Goal: Find specific page/section: Find specific page/section

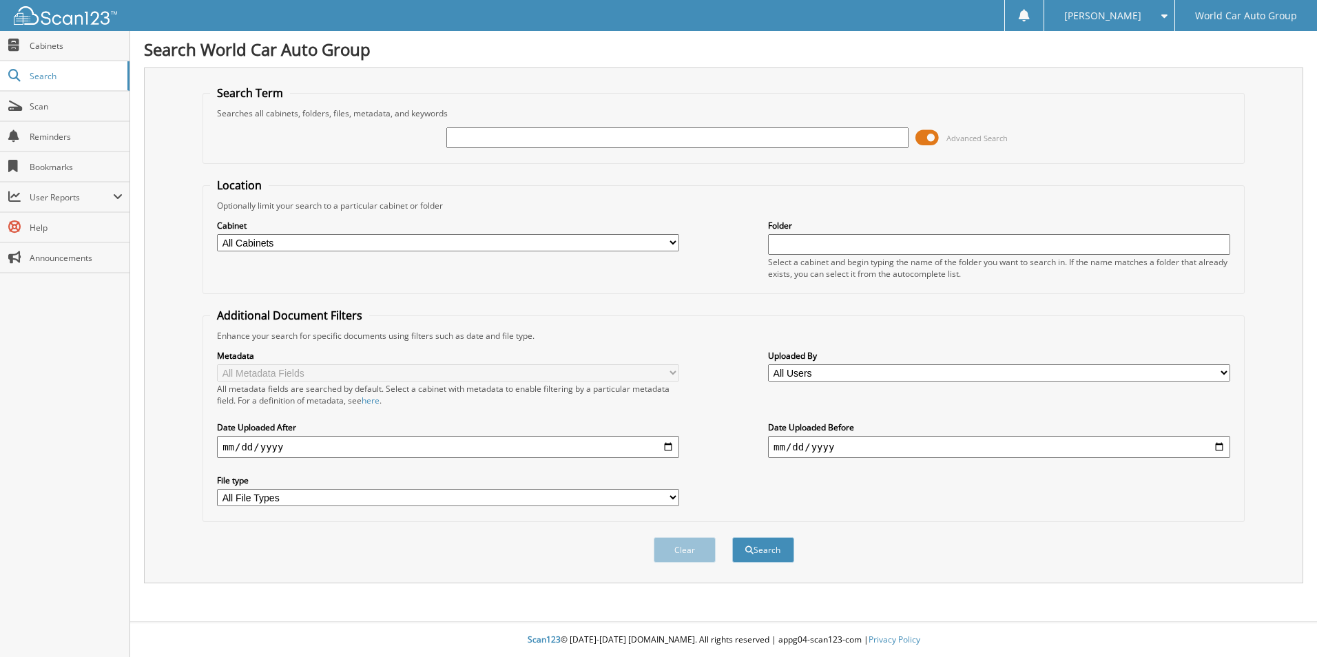
click at [484, 140] on input "text" at bounding box center [677, 137] width 462 height 21
type input "759980"
click at [732, 537] on button "Search" at bounding box center [763, 549] width 62 height 25
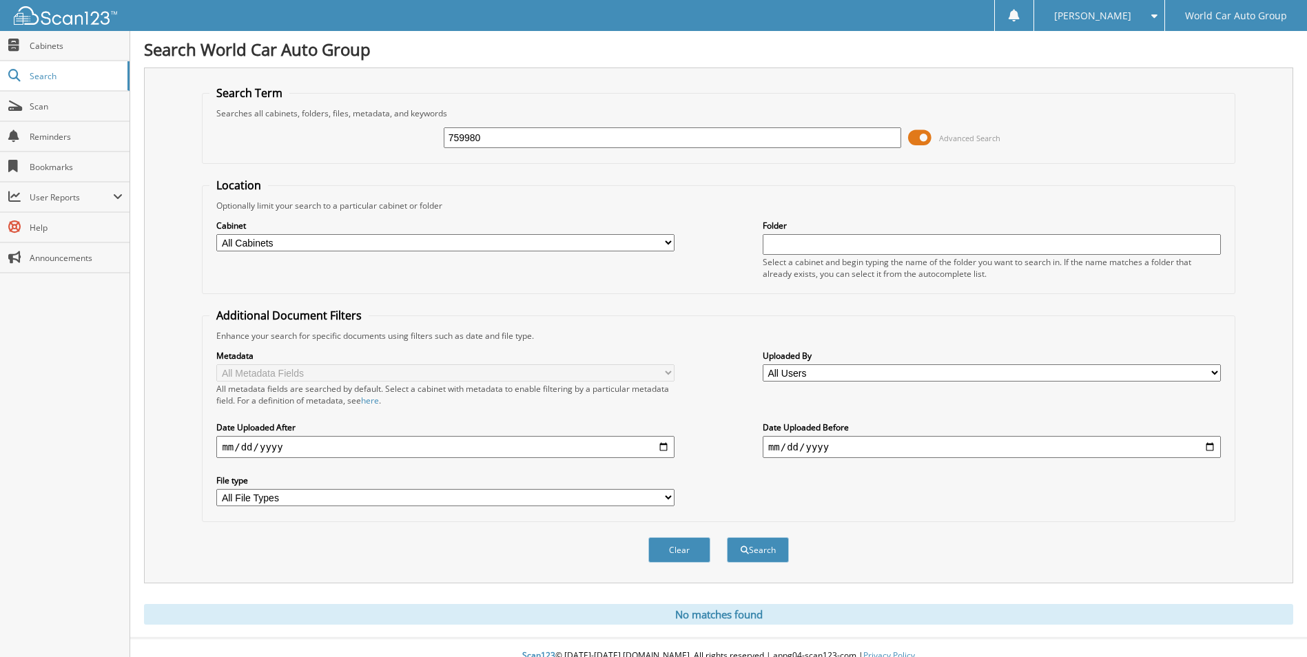
drag, startPoint x: 493, startPoint y: 141, endPoint x: 424, endPoint y: 136, distance: 68.4
click at [424, 136] on div "759980 Advanced Search" at bounding box center [717, 137] width 1017 height 37
type input "082122"
click at [727, 537] on button "Search" at bounding box center [758, 549] width 62 height 25
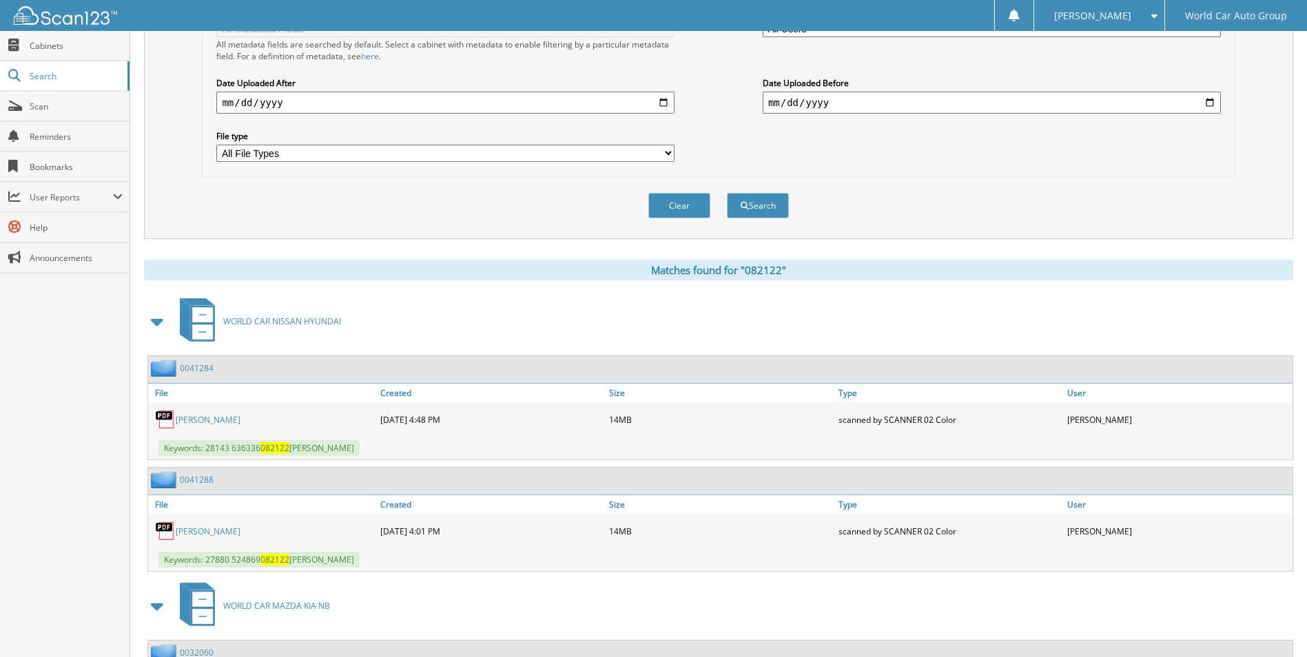
scroll to position [413, 0]
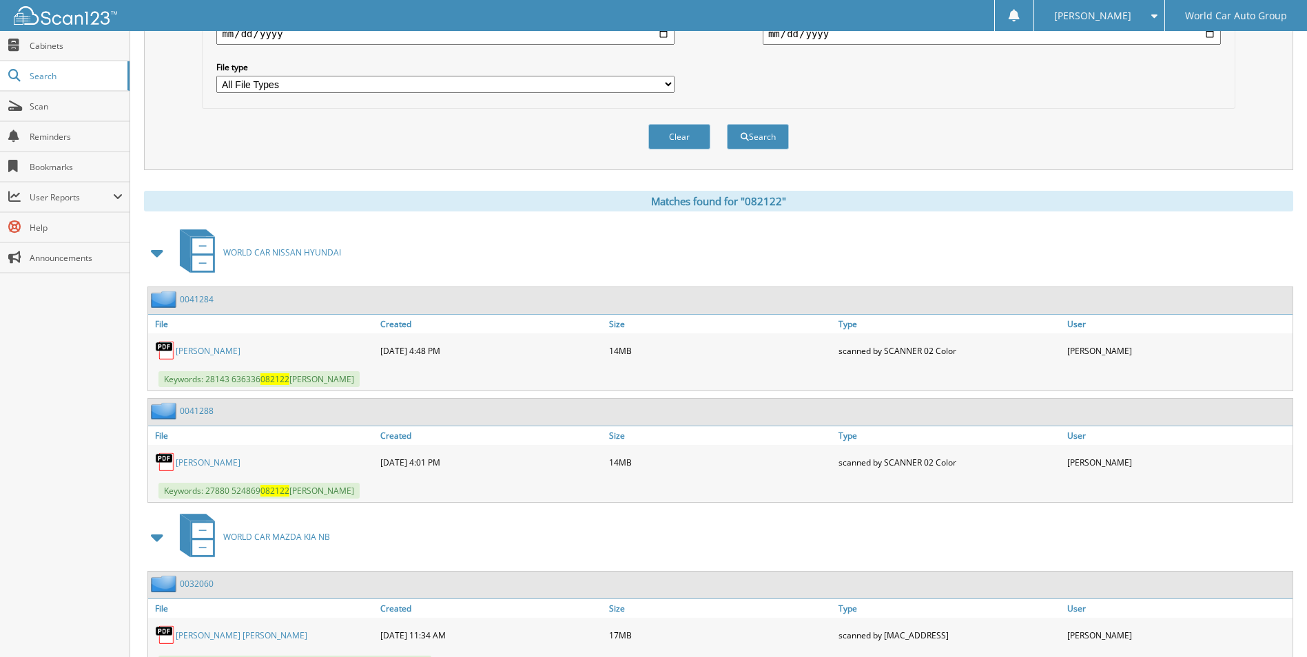
click at [231, 463] on link "[PERSON_NAME]" at bounding box center [208, 463] width 65 height 12
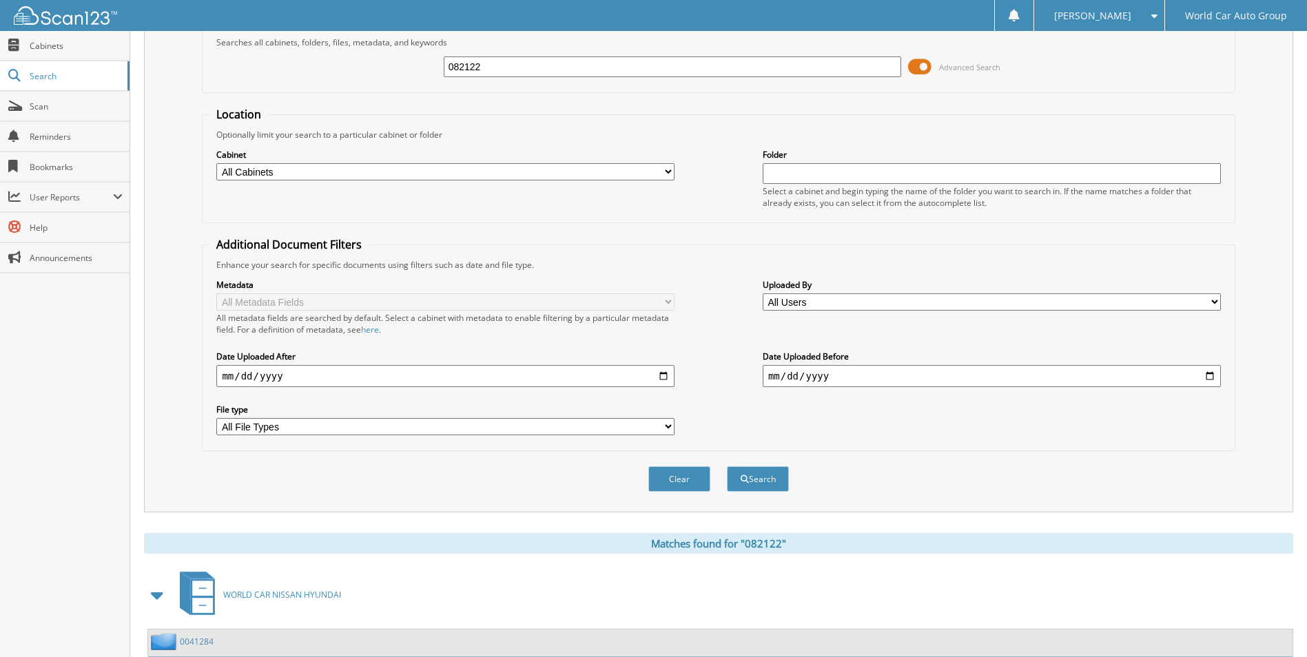
scroll to position [69, 0]
drag, startPoint x: 490, startPoint y: 72, endPoint x: 335, endPoint y: 80, distance: 155.2
click at [340, 81] on div "082122 Advanced Search" at bounding box center [717, 68] width 1017 height 37
type input "24716"
click at [727, 468] on button "Search" at bounding box center [758, 480] width 62 height 25
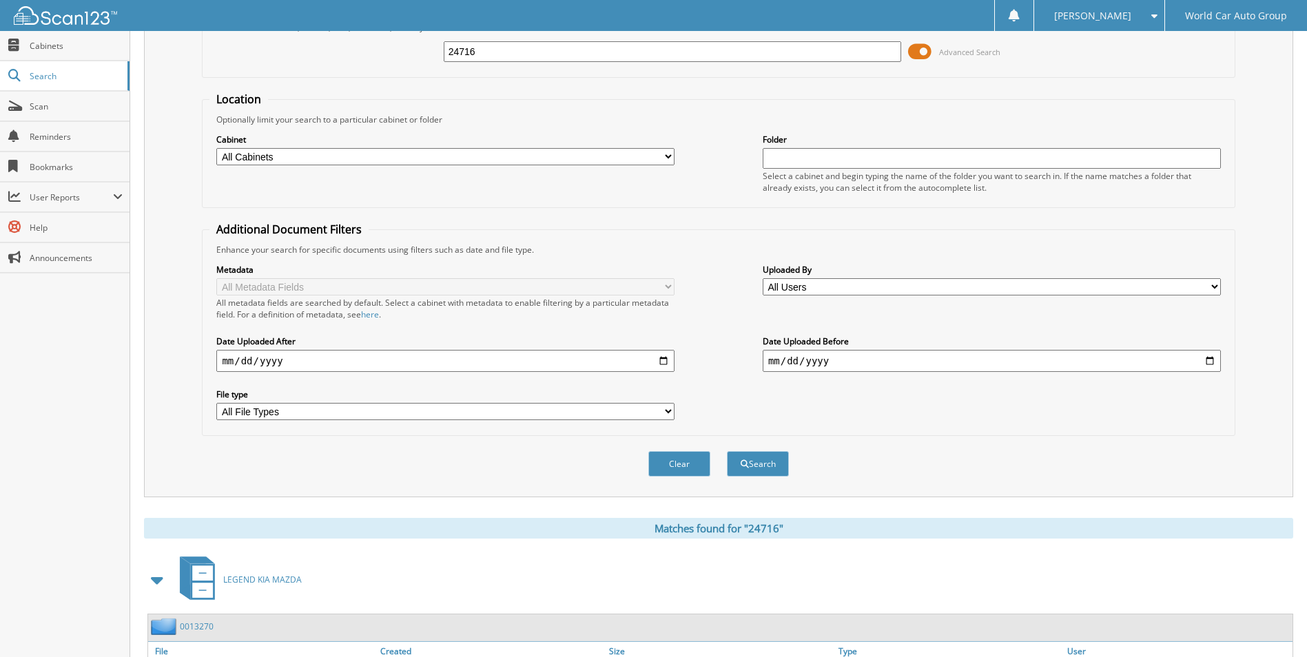
scroll to position [48, 0]
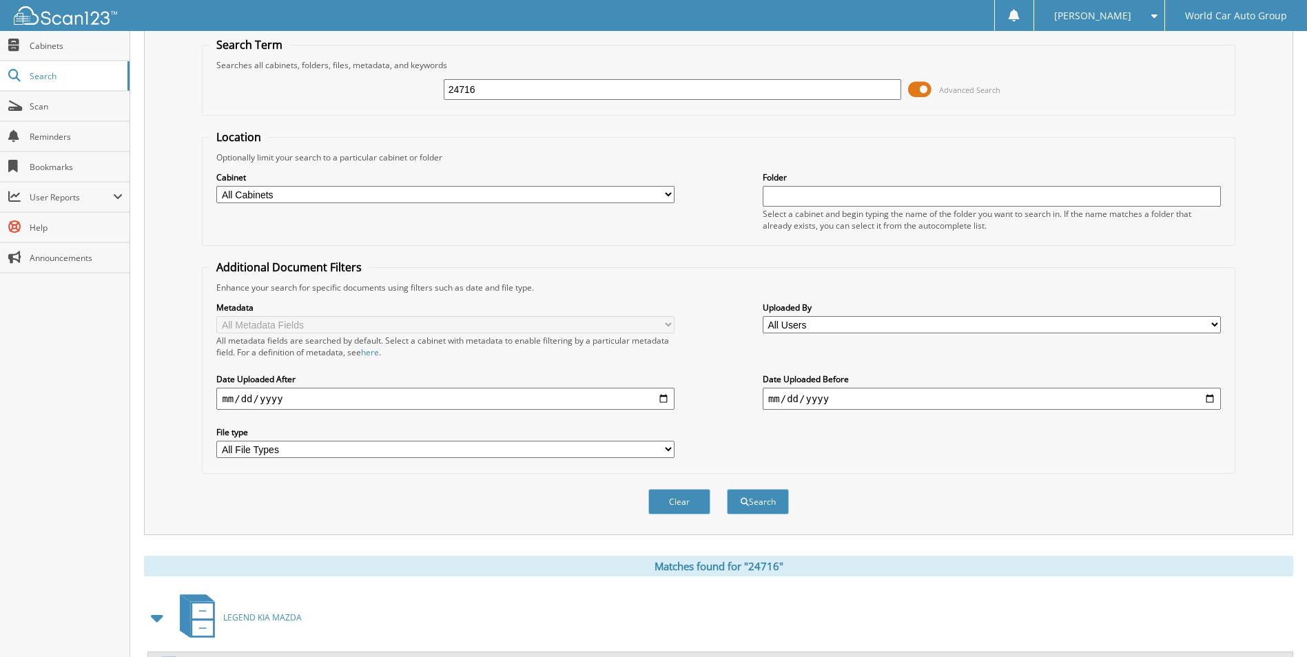
drag, startPoint x: 488, startPoint y: 90, endPoint x: 369, endPoint y: 98, distance: 120.1
click at [369, 98] on div "24716 Advanced Search" at bounding box center [717, 89] width 1017 height 37
type input "tolliver"
click at [727, 489] on button "Search" at bounding box center [758, 501] width 62 height 25
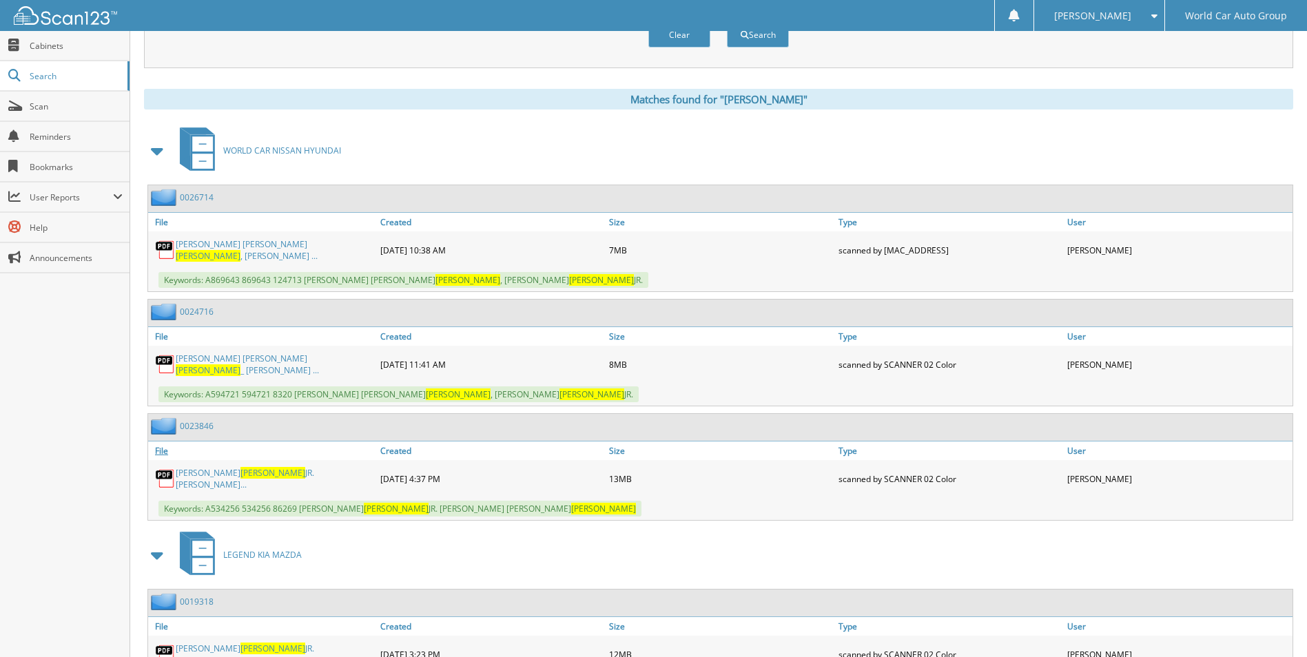
scroll to position [517, 0]
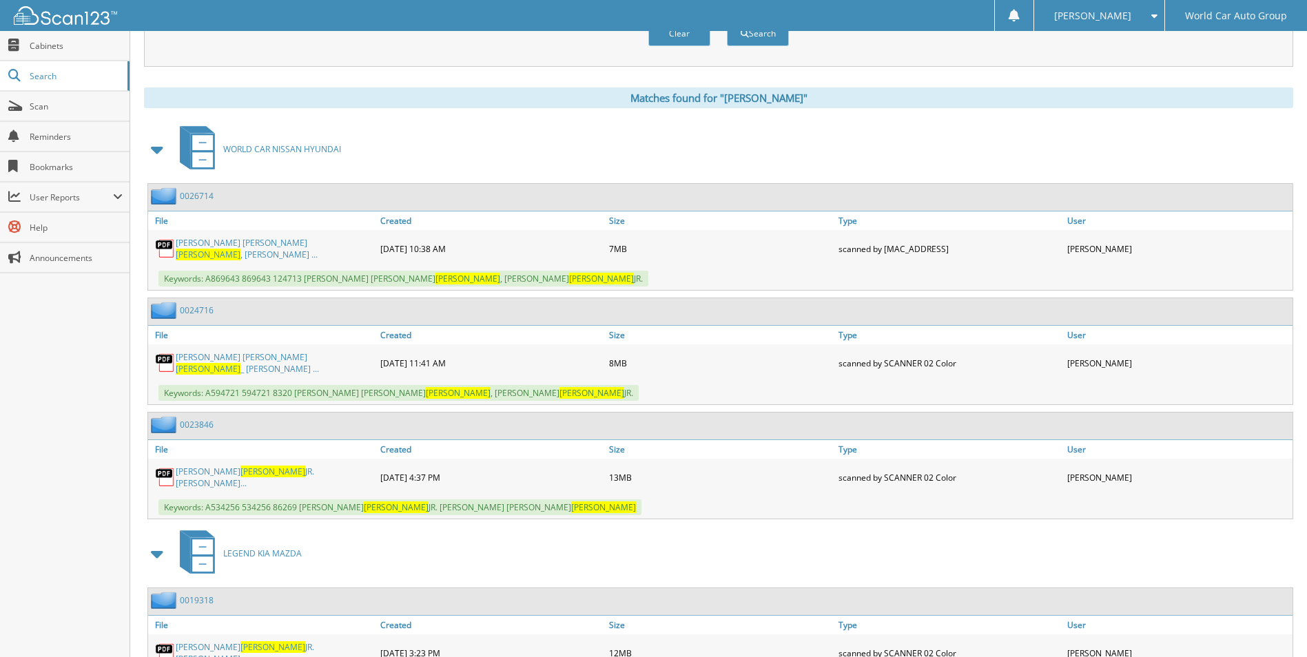
click at [240, 251] on span "TOLLIVER" at bounding box center [208, 255] width 65 height 12
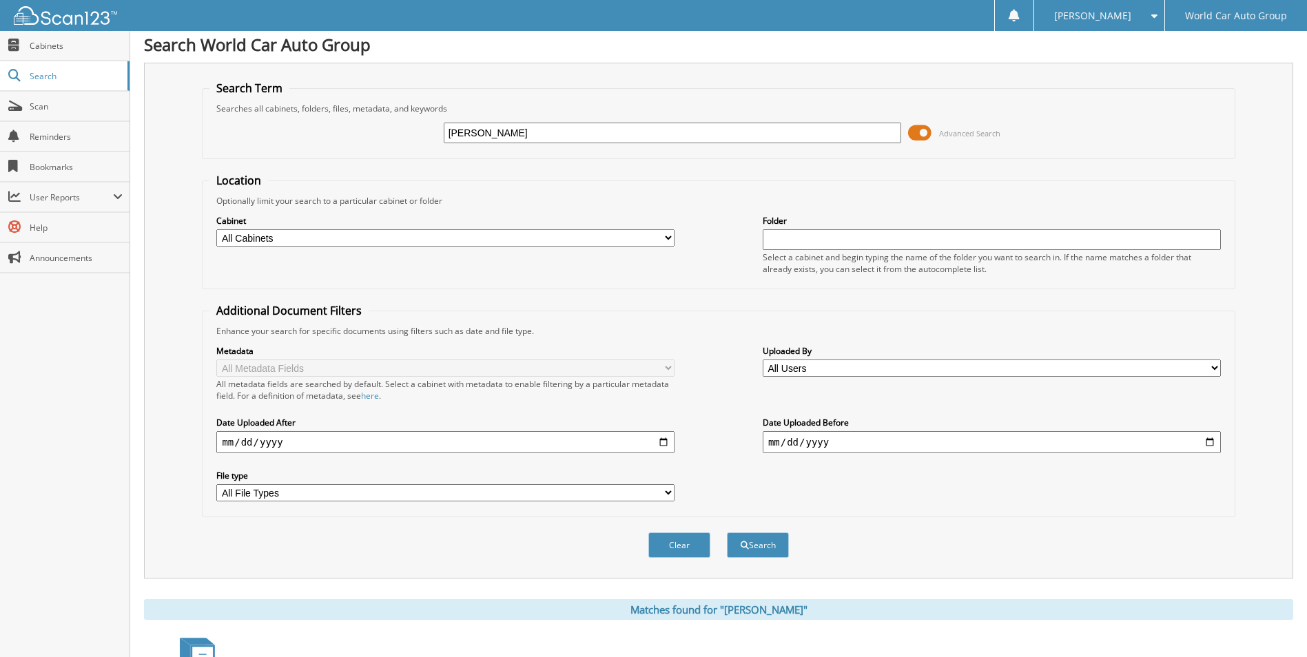
scroll to position [0, 0]
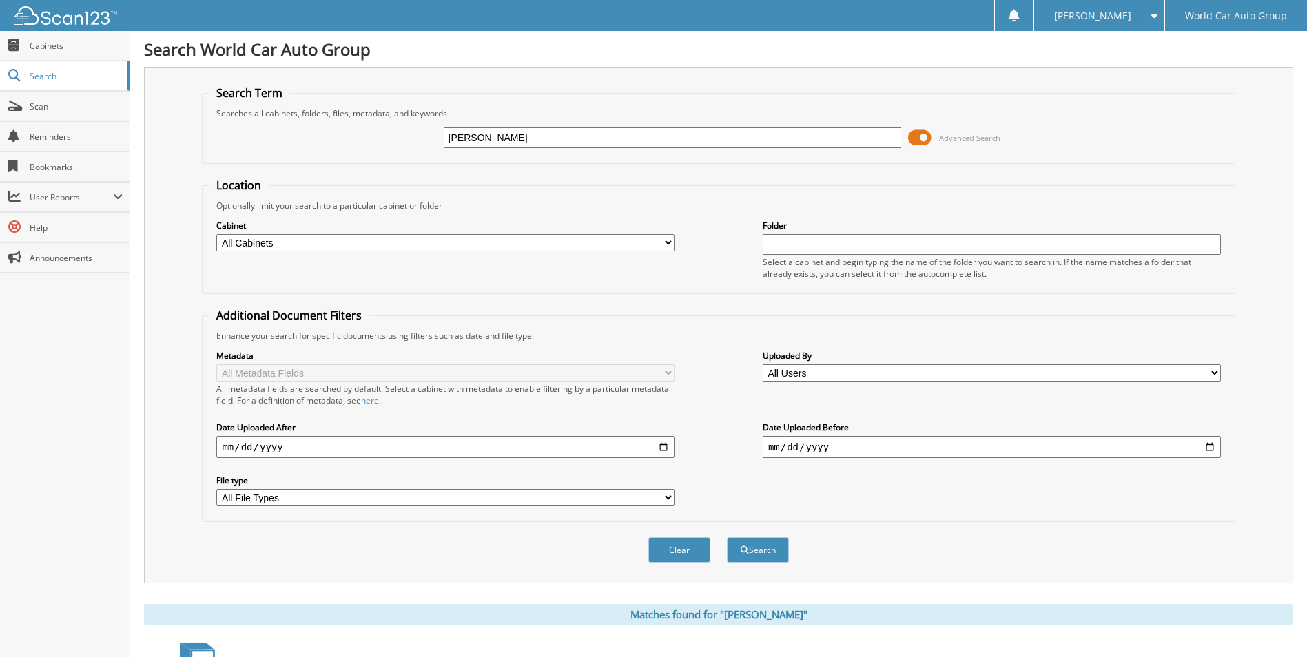
drag, startPoint x: 484, startPoint y: 138, endPoint x: 372, endPoint y: 145, distance: 112.5
click at [372, 145] on div "tolliver Advanced Search" at bounding box center [717, 137] width 1017 height 37
type input "524869"
click at [727, 537] on button "Search" at bounding box center [758, 549] width 62 height 25
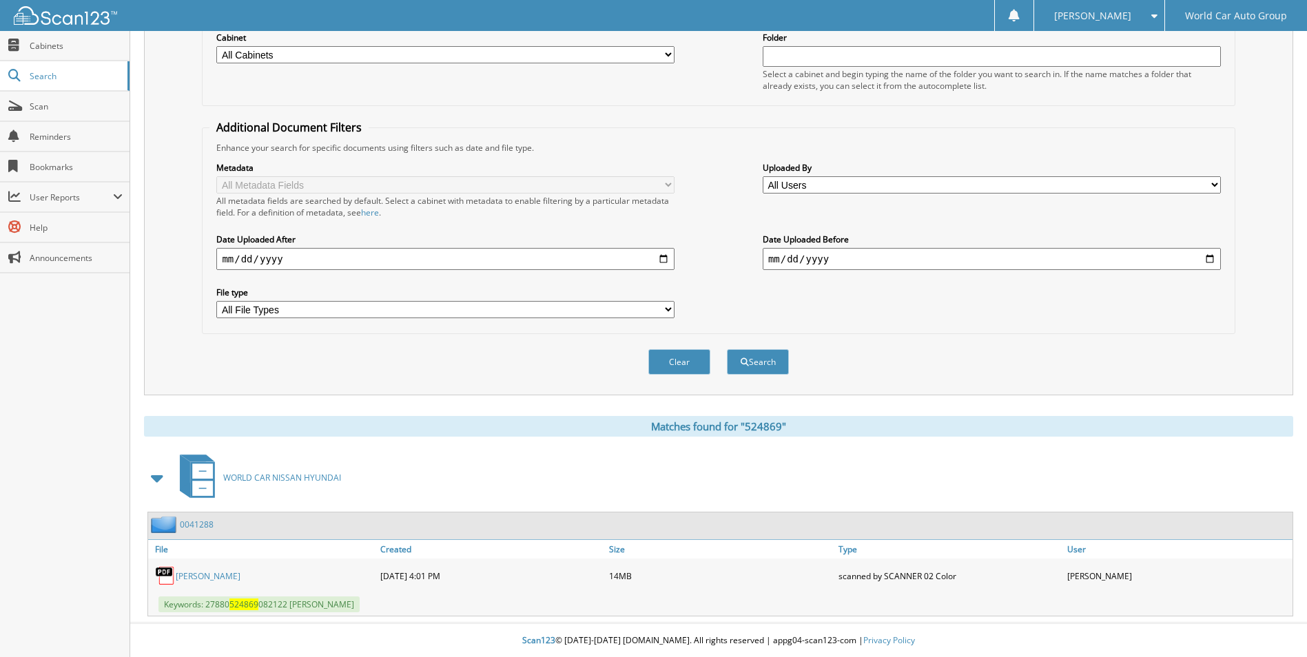
scroll to position [189, 0]
click at [233, 573] on link "ROBERT JOSEPH GOETTE" at bounding box center [208, 576] width 65 height 12
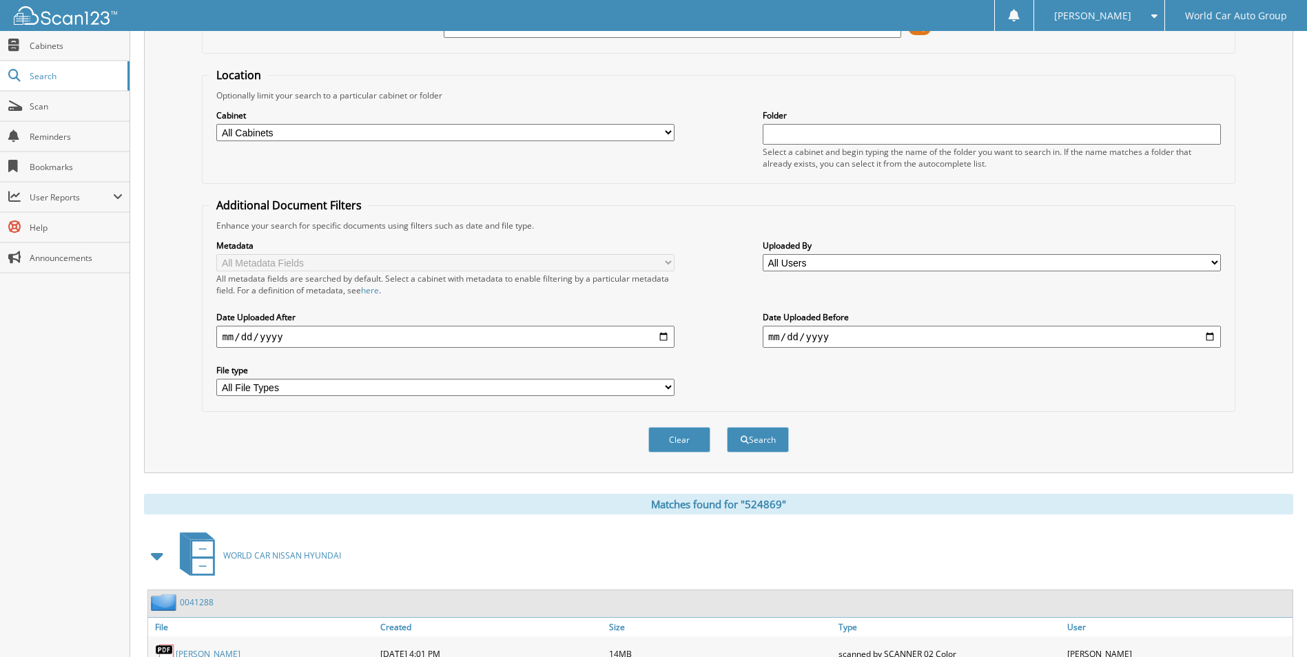
scroll to position [0, 0]
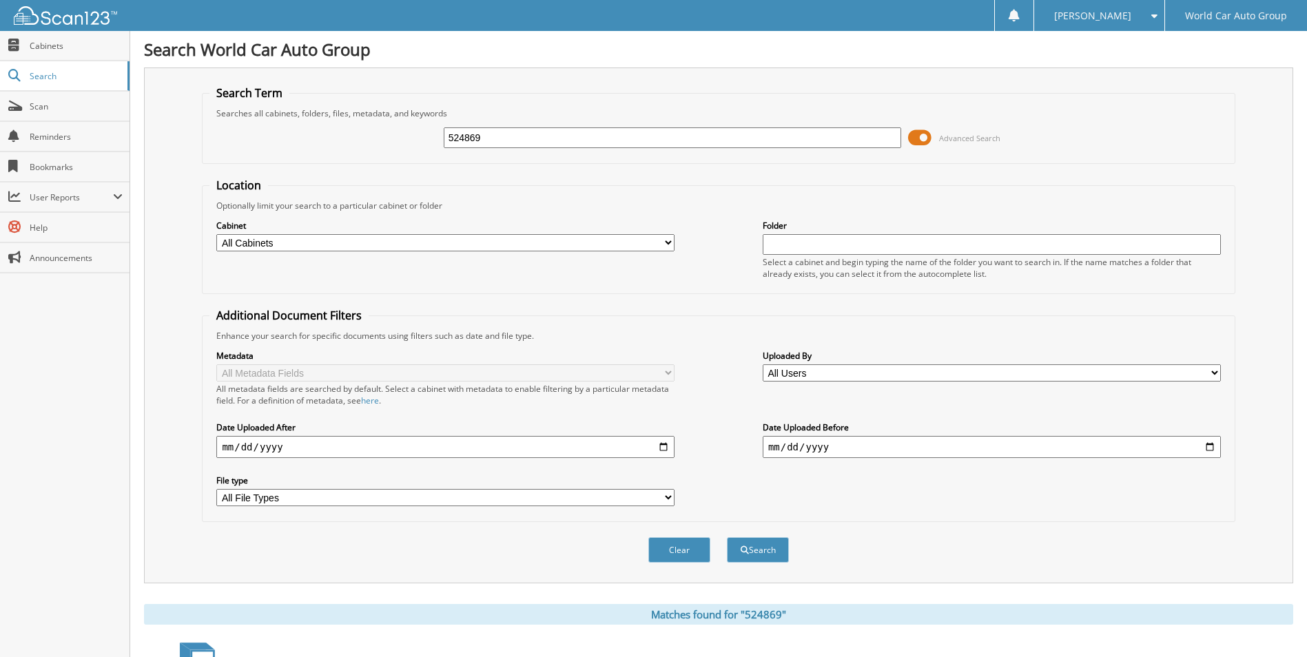
drag, startPoint x: 495, startPoint y: 141, endPoint x: 412, endPoint y: 154, distance: 83.7
click at [412, 154] on div "524869 Advanced Search" at bounding box center [717, 137] width 1017 height 37
type input "584721"
click at [727, 537] on button "Search" at bounding box center [758, 549] width 62 height 25
drag, startPoint x: 473, startPoint y: 138, endPoint x: 410, endPoint y: 140, distance: 62.7
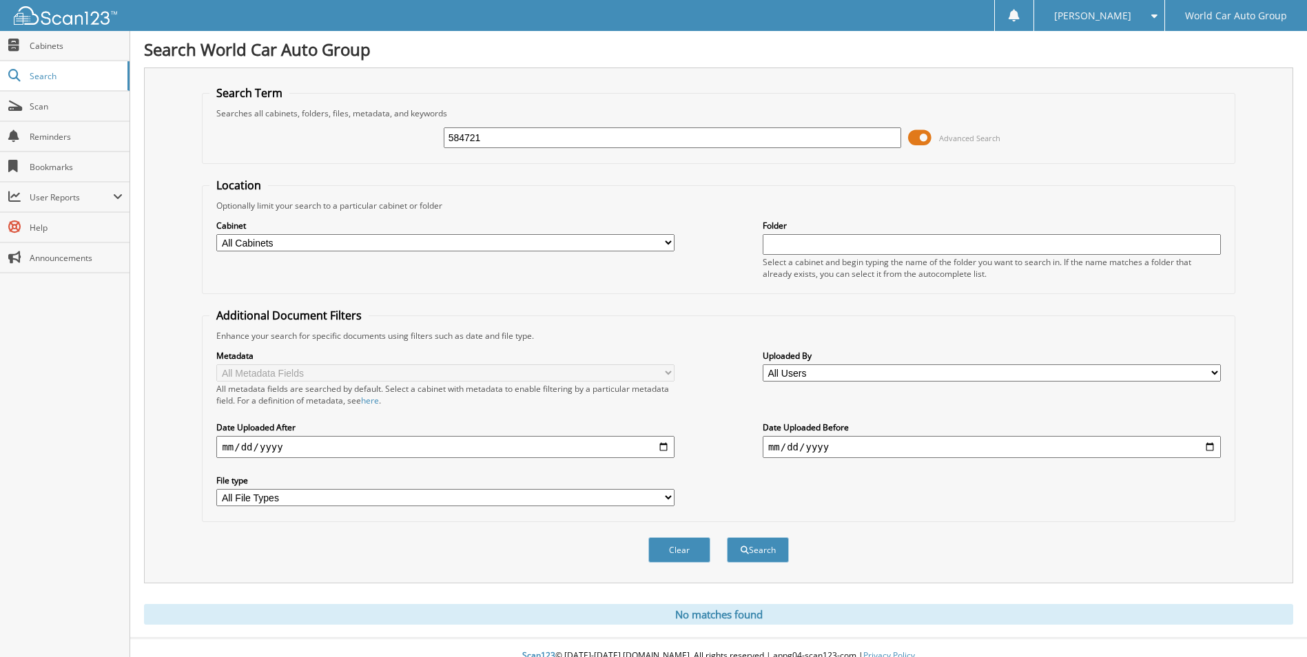
click at [410, 140] on div "584721 Advanced Search" at bounding box center [717, 137] width 1017 height 37
type input "594721"
click at [727, 537] on button "Search" at bounding box center [758, 549] width 62 height 25
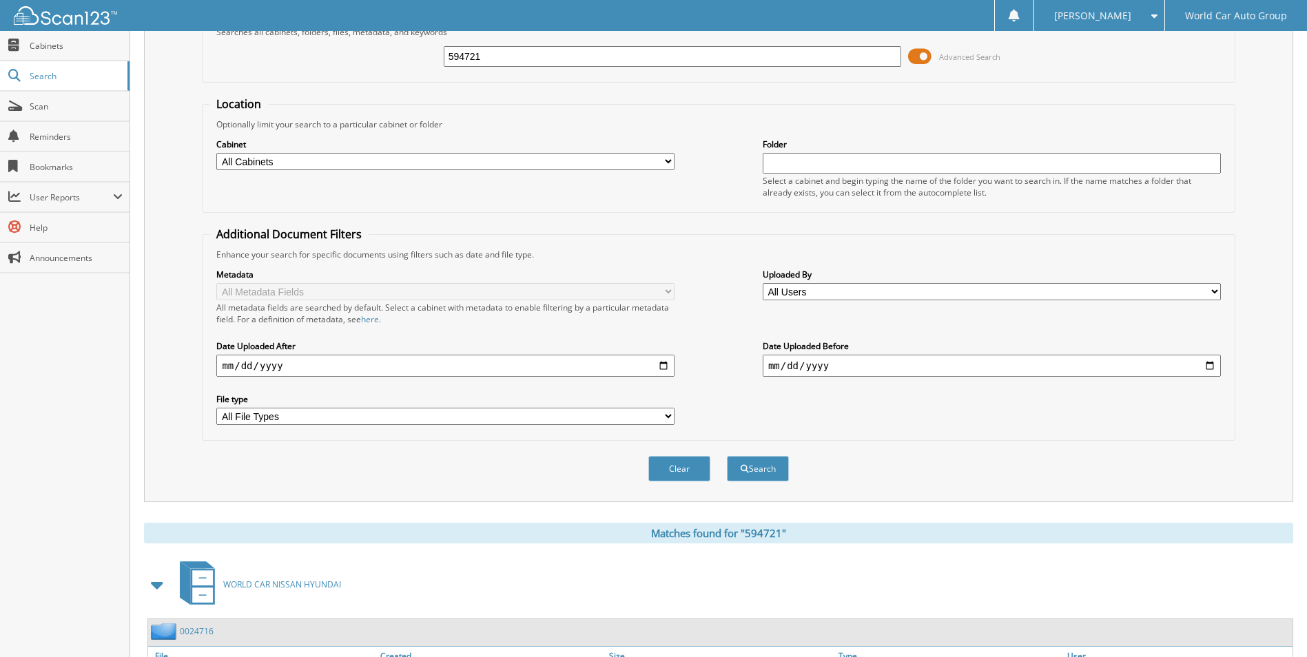
scroll to position [189, 0]
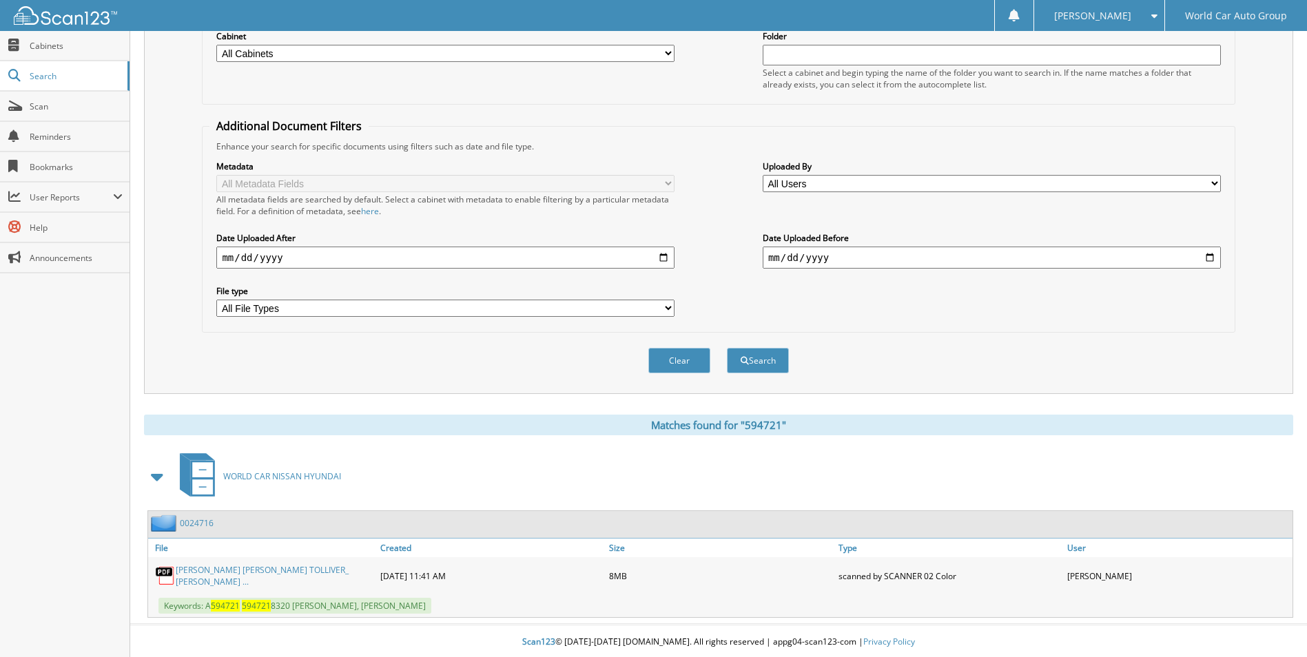
click at [227, 572] on link "[PERSON_NAME] [PERSON_NAME] TOLLIVER_ [PERSON_NAME] ..." at bounding box center [275, 575] width 198 height 23
